Goal: Information Seeking & Learning: Learn about a topic

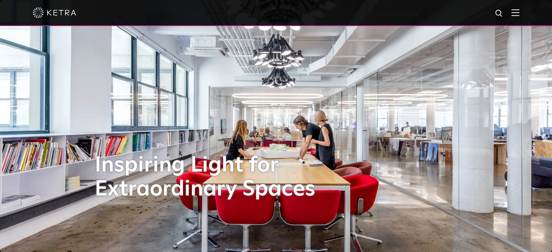
click at [519, 11] on img at bounding box center [515, 12] width 8 height 7
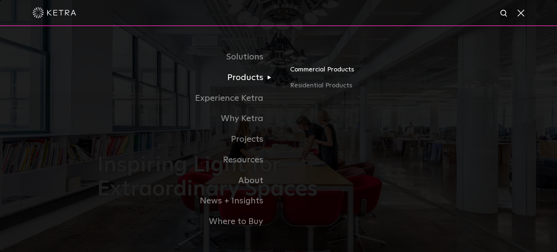
click at [320, 69] on link "Commercial Products" at bounding box center [375, 73] width 170 height 16
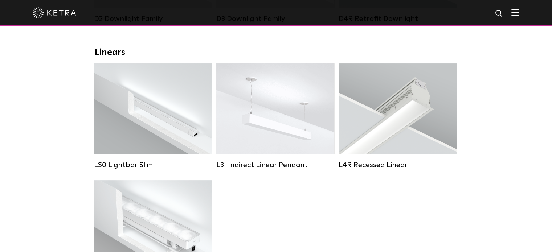
scroll to position [254, 0]
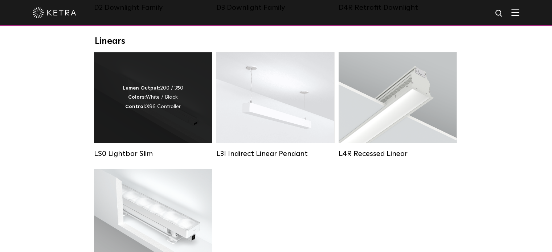
click at [118, 158] on div "LS0 Lightbar Slim" at bounding box center [153, 153] width 118 height 9
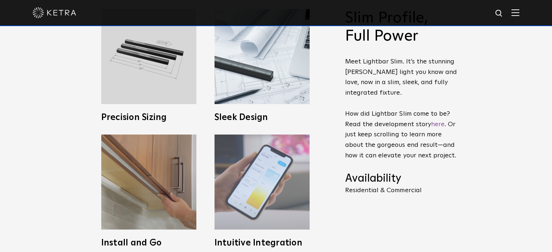
scroll to position [254, 0]
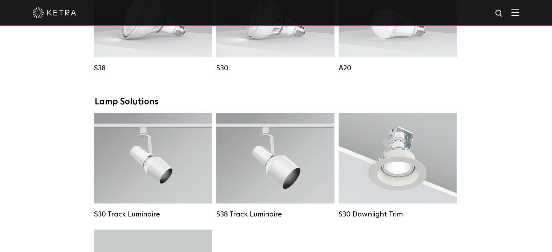
scroll to position [653, 0]
